Goal: Information Seeking & Learning: Learn about a topic

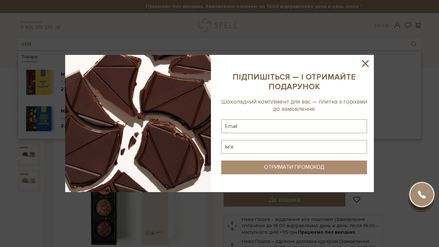
drag, startPoint x: 0, startPoint y: 0, endPoint x: 363, endPoint y: 64, distance: 369.0
click at [363, 64] on icon at bounding box center [366, 64] width 12 height 12
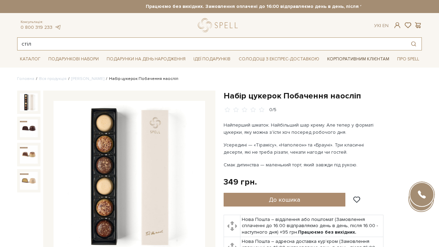
click at [126, 44] on input "стіл" at bounding box center [211, 44] width 388 height 12
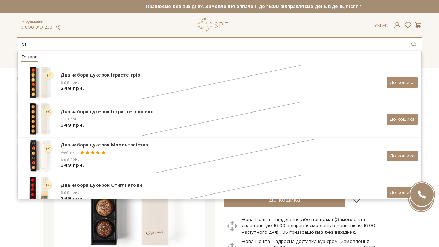
type input "с"
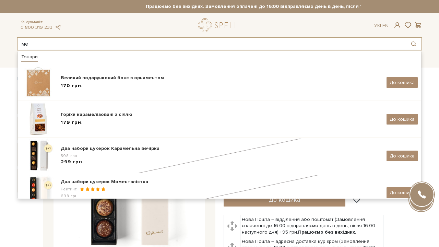
type input "м"
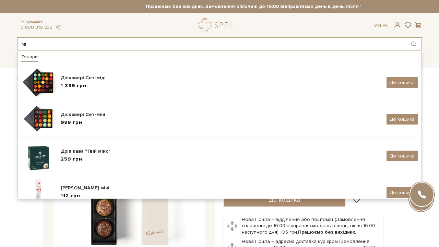
type input "м"
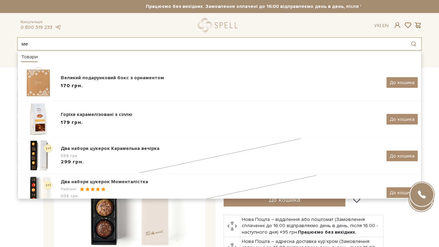
type input "м"
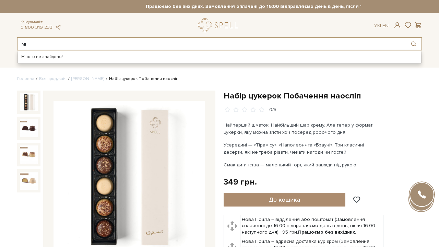
type input "м"
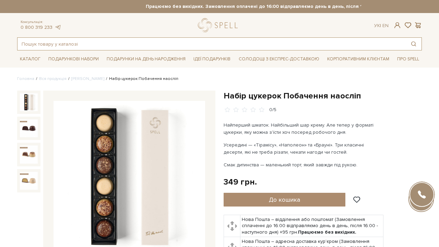
click at [116, 44] on input "text" at bounding box center [211, 44] width 388 height 12
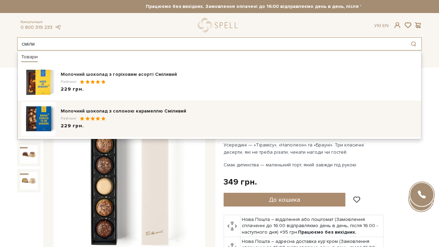
type input "сміли"
click at [82, 107] on div "Молочний шоколад з солоною карамеллю Сміливий Рейтинг: 229 грн." at bounding box center [219, 119] width 397 height 34
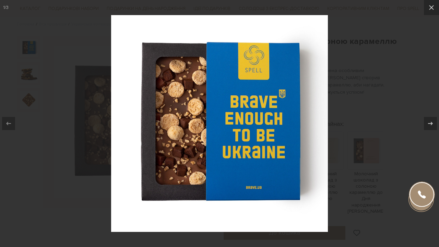
click at [374, 91] on div at bounding box center [219, 123] width 439 height 247
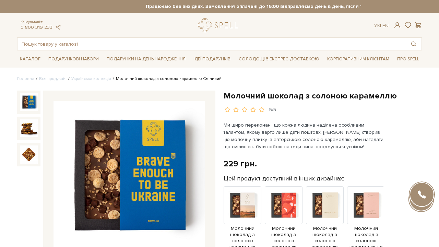
scroll to position [0, 0]
click at [118, 47] on input "text" at bounding box center [211, 44] width 388 height 12
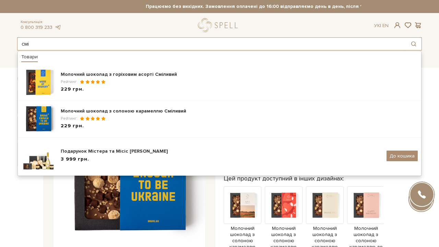
type input "смішні"
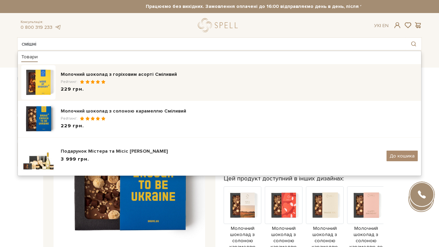
drag, startPoint x: 118, startPoint y: 47, endPoint x: 97, endPoint y: 77, distance: 36.7
click at [97, 77] on div "Молочний шоколад з горіховим асорті Сміливий" at bounding box center [239, 74] width 357 height 7
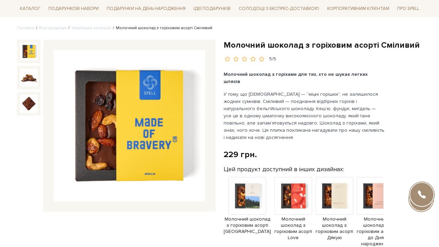
scroll to position [49, 0]
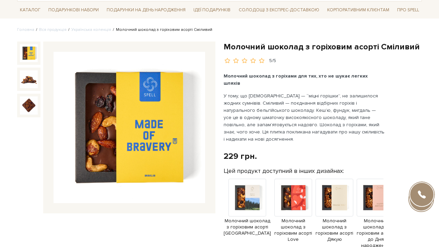
click at [168, 102] on img at bounding box center [130, 128] width 152 height 152
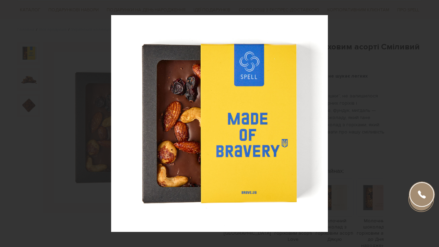
click at [359, 49] on div at bounding box center [219, 123] width 439 height 247
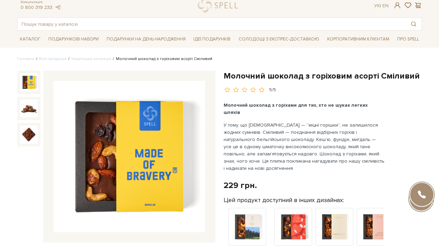
scroll to position [19, 0]
